Goal: Task Accomplishment & Management: Use online tool/utility

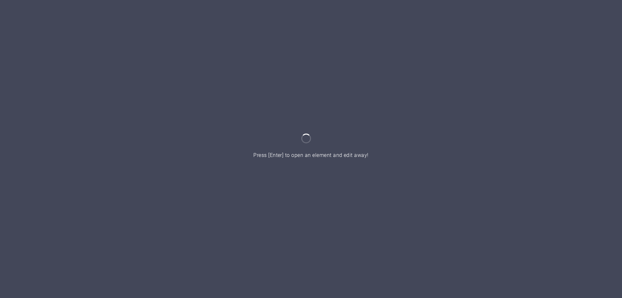
click at [378, 154] on div at bounding box center [311, 149] width 622 height 298
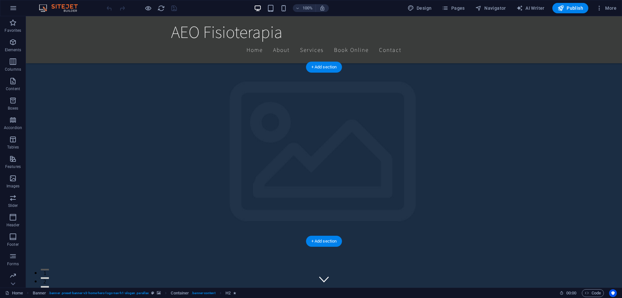
scroll to position [198, 0]
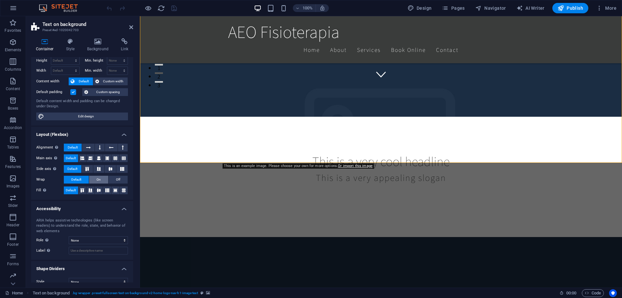
scroll to position [26, 0]
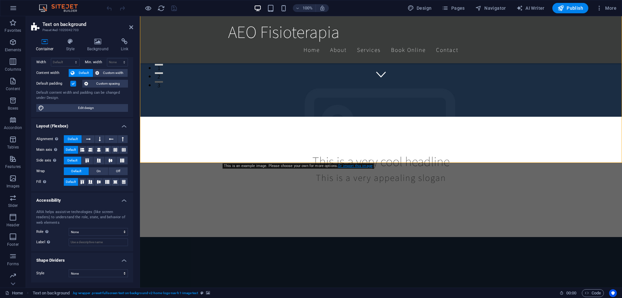
click at [350, 166] on link "Or import this image" at bounding box center [355, 166] width 35 height 4
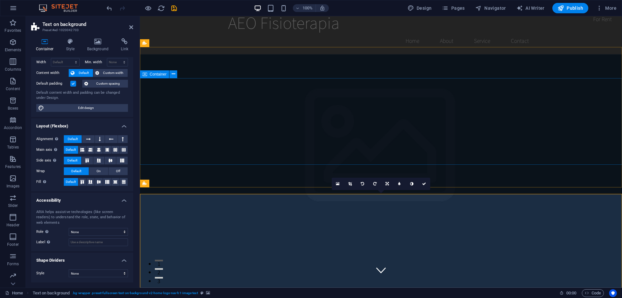
scroll to position [0, 0]
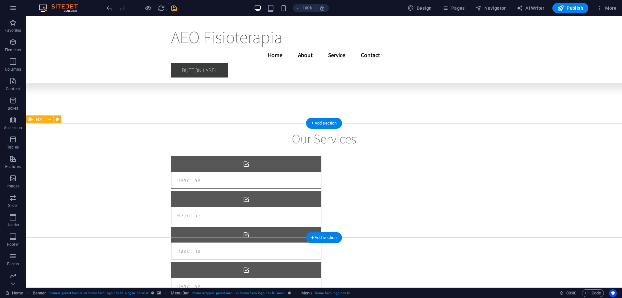
scroll to position [4296, 0]
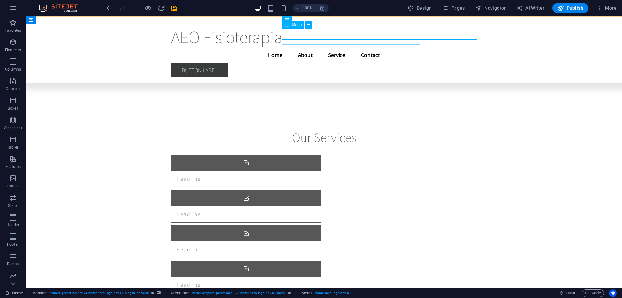
click at [393, 47] on nav "Home About Service Contact" at bounding box center [324, 55] width 306 height 16
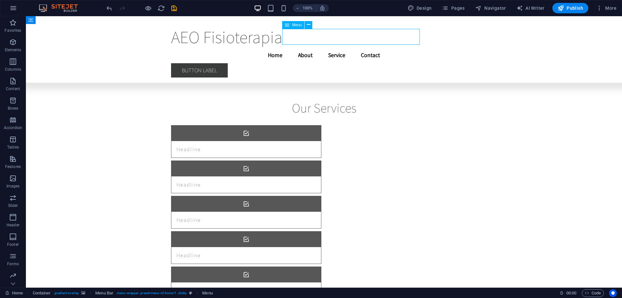
select select
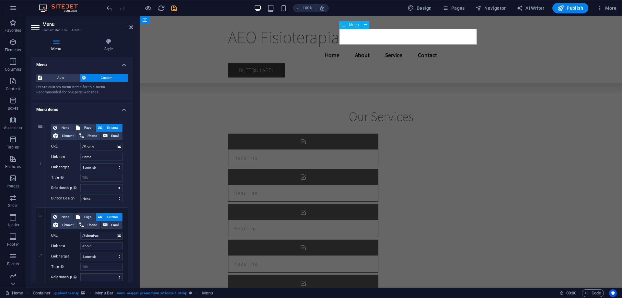
scroll to position [4261, 0]
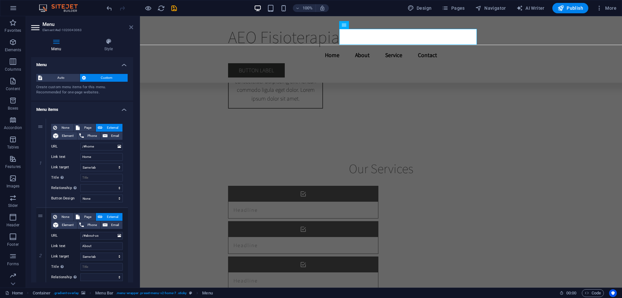
click at [132, 26] on icon at bounding box center [131, 27] width 4 height 5
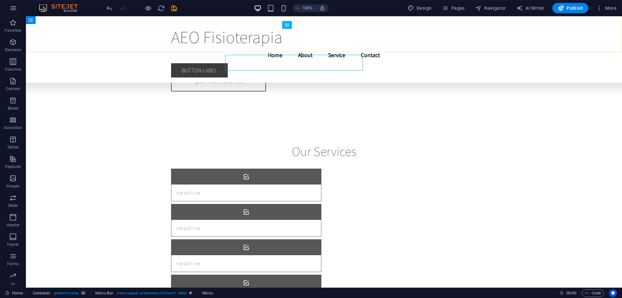
scroll to position [4235, 0]
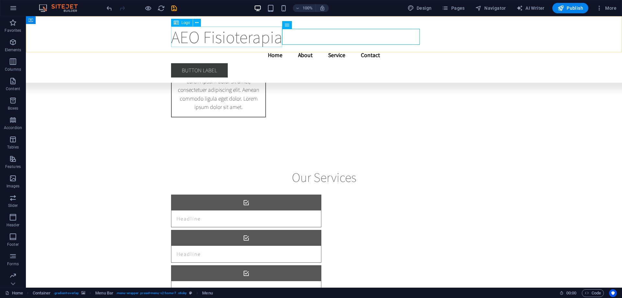
drag, startPoint x: 248, startPoint y: 43, endPoint x: 215, endPoint y: 43, distance: 32.7
click at [248, 43] on div "AEO Fisioterapia" at bounding box center [324, 37] width 306 height 20
click at [183, 23] on span "Logo" at bounding box center [185, 23] width 9 height 4
click at [176, 22] on icon at bounding box center [176, 23] width 5 height 8
click at [198, 22] on icon at bounding box center [197, 22] width 4 height 7
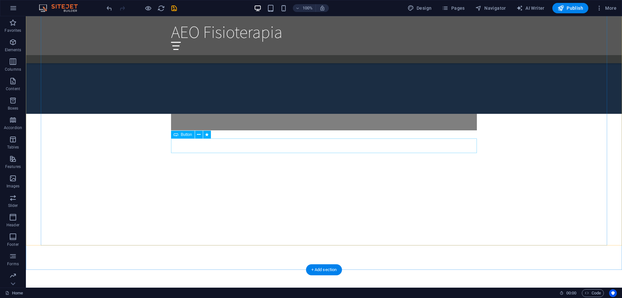
scroll to position [661, 0]
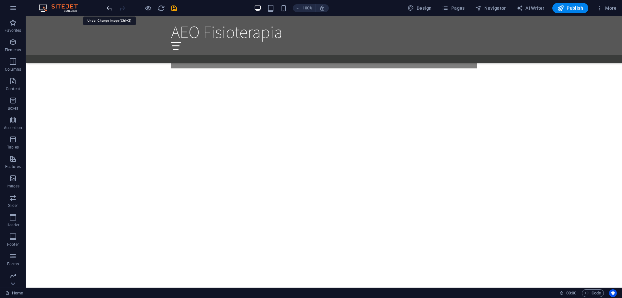
click at [110, 10] on icon "undo" at bounding box center [109, 8] width 7 height 7
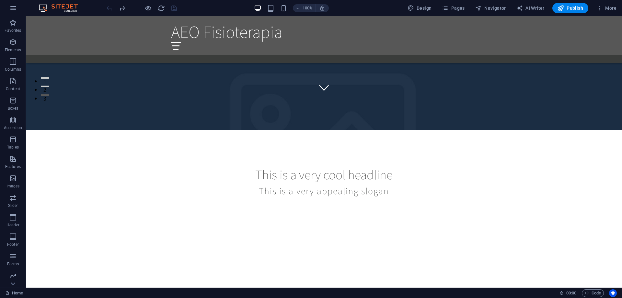
scroll to position [129, 0]
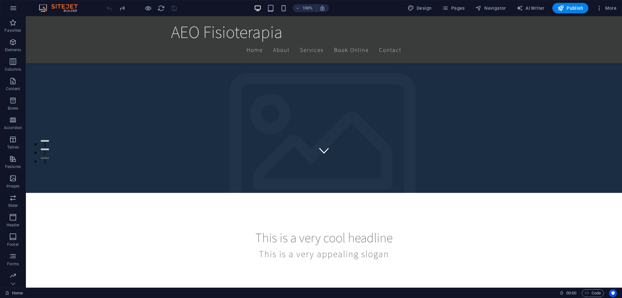
click at [289, 7] on div "100%" at bounding box center [291, 8] width 75 height 10
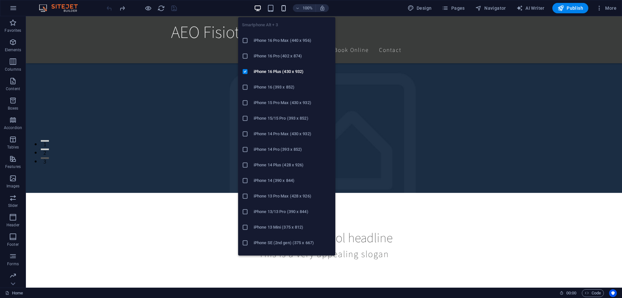
click at [286, 9] on icon "button" at bounding box center [283, 8] width 7 height 7
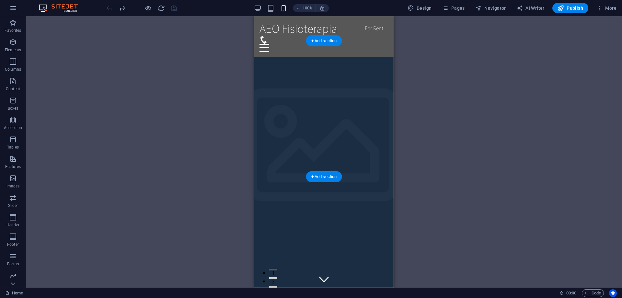
scroll to position [0, 0]
click at [610, 10] on span "More" at bounding box center [606, 8] width 20 height 6
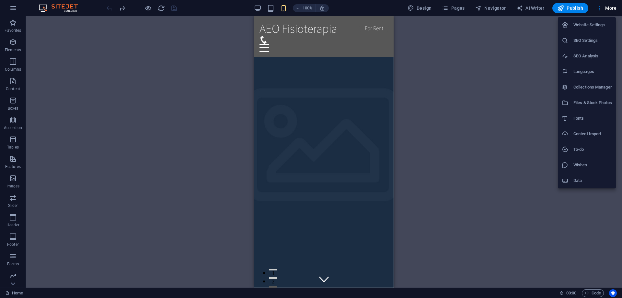
click at [97, 64] on div at bounding box center [311, 149] width 622 height 298
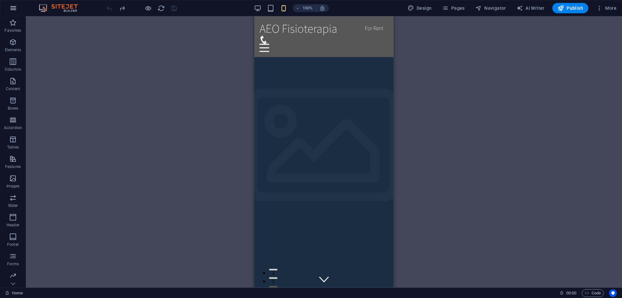
click at [10, 7] on icon "button" at bounding box center [13, 8] width 8 height 8
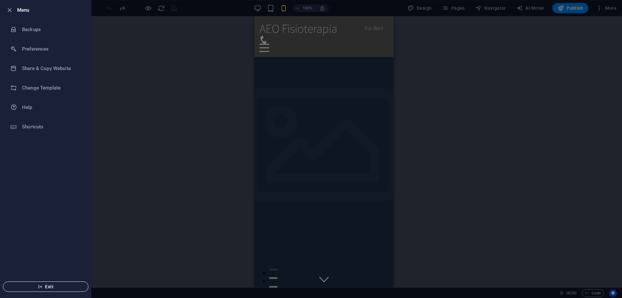
click at [52, 287] on span "Exit" at bounding box center [45, 286] width 75 height 5
